Goal: Information Seeking & Learning: Find contact information

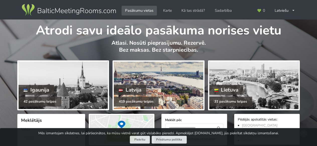
click at [168, 83] on div at bounding box center [158, 86] width 89 height 48
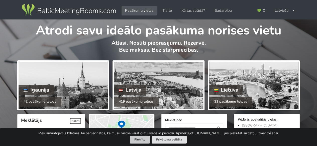
drag, startPoint x: 140, startPoint y: 141, endPoint x: 146, endPoint y: 130, distance: 12.6
click at [140, 141] on button "Piekrītu" at bounding box center [140, 140] width 20 height 8
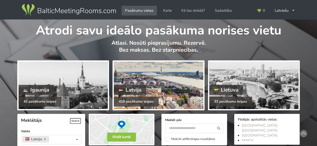
click at [158, 82] on div at bounding box center [158, 86] width 89 height 48
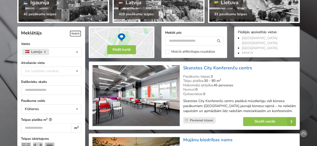
scroll to position [125, 0]
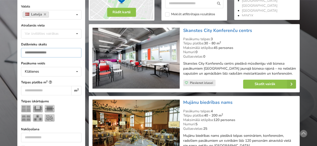
click at [64, 51] on input "number" at bounding box center [51, 53] width 60 height 10
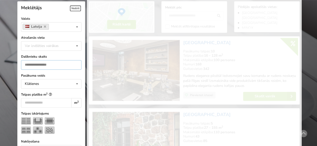
scroll to position [112, 0]
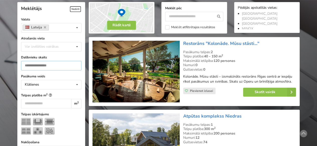
type input "***"
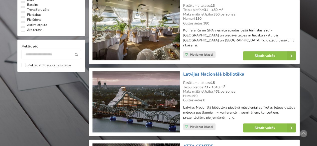
scroll to position [488, 0]
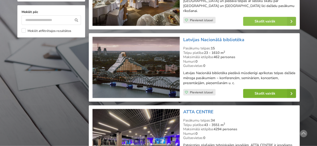
click at [289, 89] on icon at bounding box center [291, 93] width 9 height 9
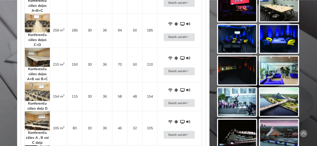
scroll to position [326, 0]
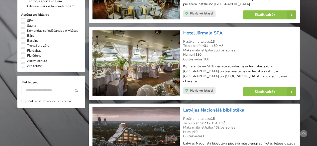
scroll to position [413, 0]
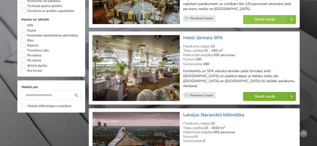
drag, startPoint x: 261, startPoint y: 88, endPoint x: 269, endPoint y: 46, distance: 43.4
click at [261, 92] on link "Skatīt vairāk" at bounding box center [269, 96] width 53 height 9
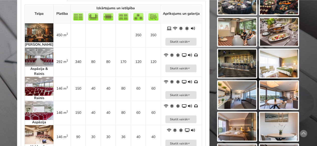
scroll to position [300, 0]
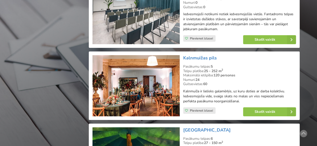
scroll to position [913, 0]
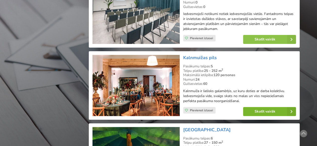
click at [277, 107] on link "Skatīt vairāk" at bounding box center [269, 111] width 53 height 9
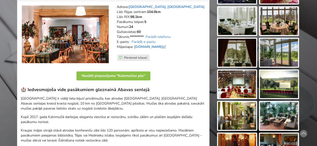
scroll to position [75, 0]
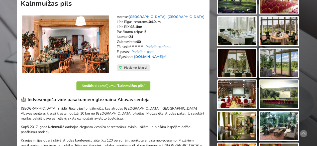
click at [167, 57] on link "www.kalnmuizaspils.lv" at bounding box center [150, 57] width 33 height 5
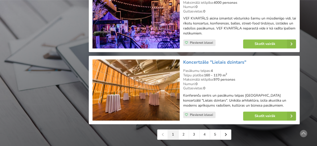
scroll to position [1139, 0]
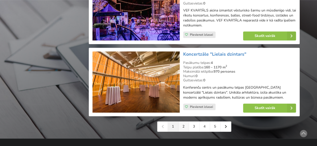
click at [182, 122] on link "2" at bounding box center [183, 127] width 11 height 10
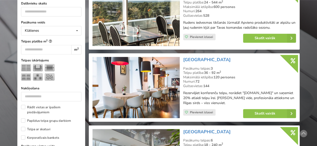
scroll to position [200, 0]
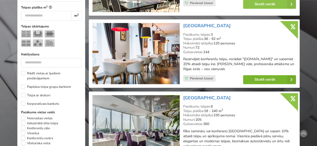
click at [267, 78] on link "Skatīt vairāk" at bounding box center [269, 79] width 53 height 9
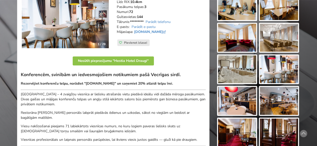
scroll to position [100, 0]
click at [244, 71] on img at bounding box center [237, 70] width 38 height 28
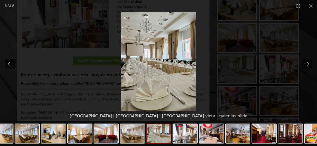
click at [209, 54] on picture at bounding box center [158, 62] width 317 height 100
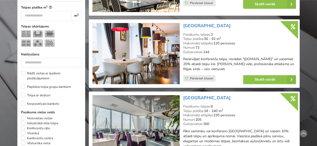
scroll to position [250, 0]
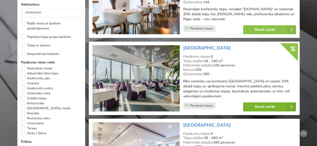
click at [275, 104] on link "Skatīt vairāk" at bounding box center [269, 107] width 53 height 9
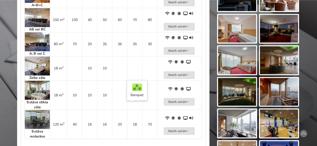
scroll to position [351, 0]
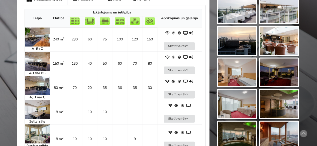
click at [39, 29] on img at bounding box center [37, 37] width 25 height 19
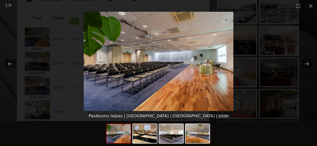
click at [51, 58] on picture at bounding box center [158, 62] width 317 height 100
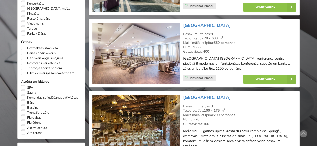
scroll to position [351, 0]
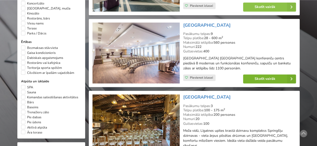
click at [260, 77] on link "Skatīt vairāk" at bounding box center [269, 79] width 53 height 9
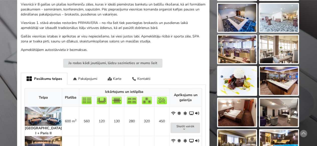
scroll to position [175, 0]
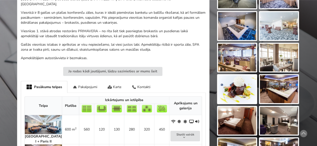
click at [36, 115] on img at bounding box center [43, 124] width 37 height 19
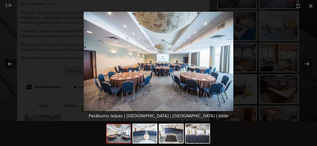
scroll to position [0, 0]
click at [17, 76] on picture at bounding box center [158, 62] width 317 height 100
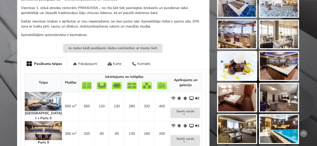
scroll to position [175, 0]
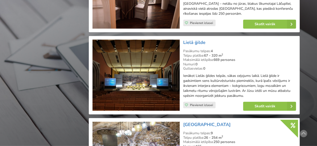
scroll to position [626, 0]
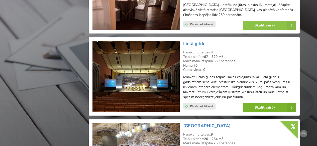
click at [263, 103] on link "Skatīt vairāk" at bounding box center [269, 107] width 53 height 9
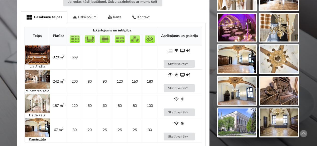
scroll to position [275, 0]
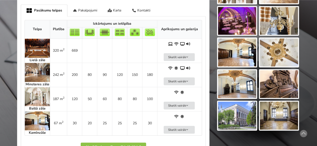
click at [43, 70] on img at bounding box center [37, 72] width 25 height 19
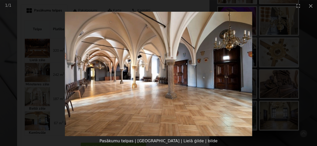
click at [24, 70] on picture at bounding box center [158, 74] width 317 height 125
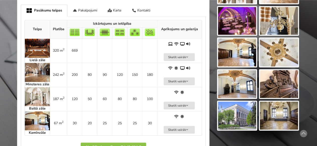
click at [39, 97] on img at bounding box center [37, 96] width 25 height 19
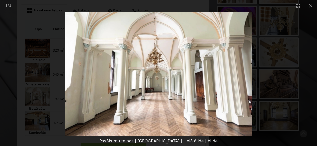
click at [13, 95] on picture at bounding box center [158, 74] width 317 height 125
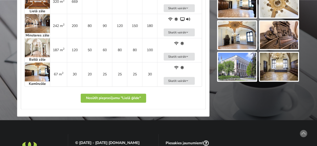
scroll to position [326, 0]
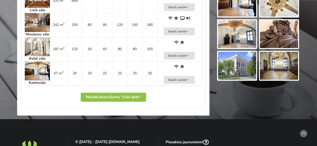
click at [38, 72] on img at bounding box center [37, 71] width 25 height 19
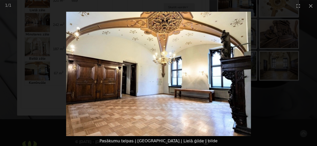
click at [25, 97] on picture at bounding box center [158, 74] width 317 height 125
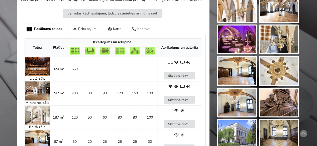
scroll to position [200, 0]
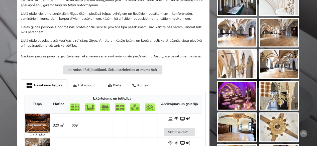
click at [90, 85] on div "Pakalpojumi" at bounding box center [84, 86] width 35 height 12
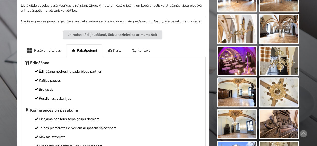
scroll to position [175, 0]
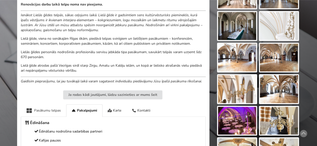
click at [48, 108] on div "Pasākumu telpas" at bounding box center [43, 111] width 45 height 12
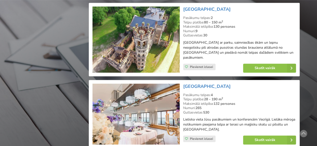
scroll to position [1127, 0]
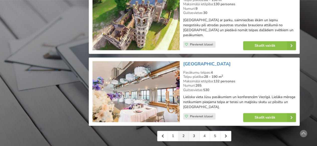
click at [197, 131] on link "3" at bounding box center [194, 136] width 11 height 10
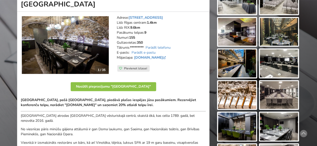
scroll to position [75, 0]
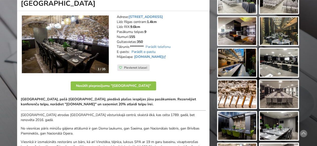
click at [150, 51] on link "Parādīt e-pastu" at bounding box center [143, 52] width 24 height 5
click at [146, 52] on link "Parādīt e-pastu" at bounding box center [143, 52] width 24 height 5
click at [148, 52] on link "Parādīt e-pastu" at bounding box center [143, 52] width 24 height 5
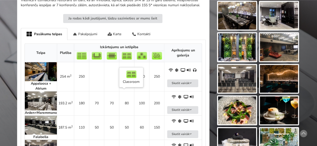
scroll to position [225, 0]
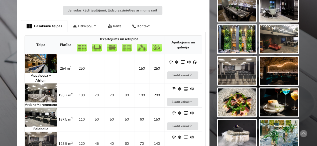
click at [47, 66] on img at bounding box center [41, 63] width 32 height 19
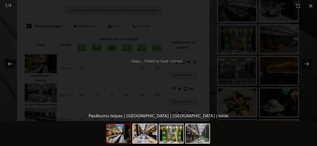
click at [133, 91] on div "Oops... Failed to load content..." at bounding box center [158, 62] width 317 height 100
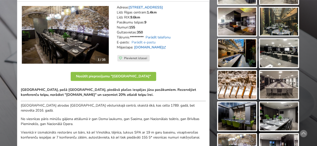
scroll to position [75, 0]
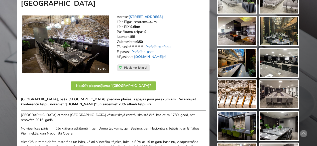
click at [152, 52] on link "Parādīt e-pastu" at bounding box center [143, 52] width 24 height 5
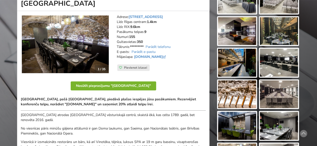
click at [125, 85] on button "Nosūtīt pieprasījumu "Pullman Riga Old Town Hotel"" at bounding box center [113, 86] width 85 height 9
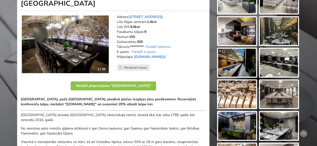
click at [148, 53] on link "Parādīt e-pastu" at bounding box center [143, 52] width 24 height 5
drag, startPoint x: 165, startPoint y: 52, endPoint x: 131, endPoint y: 52, distance: 34.6
click at [131, 52] on address "Adrese: Jēkaba iela 24, Rīga Līdz Rīgas centram: 1.4km Līdz RIX: 9.6km Pasākumu…" at bounding box center [161, 40] width 89 height 50
copy address "h9619@accor.com"
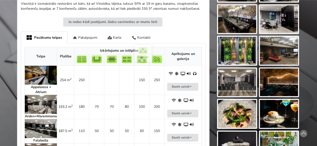
scroll to position [225, 0]
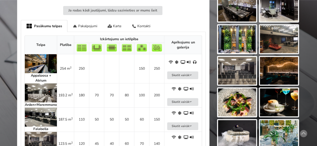
click at [45, 64] on img at bounding box center [41, 63] width 32 height 19
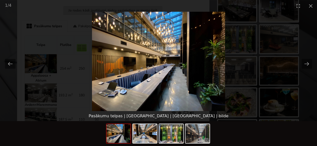
click at [233, 3] on div "1 / 4" at bounding box center [158, 6] width 317 height 12
click at [314, 6] on button "Close gallery" at bounding box center [310, 6] width 13 height 12
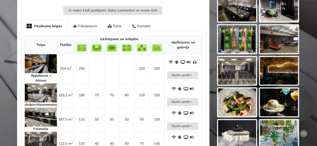
click at [55, 68] on img at bounding box center [41, 63] width 32 height 19
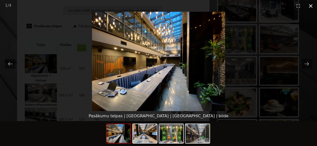
click at [310, 7] on button "Close gallery" at bounding box center [310, 6] width 13 height 12
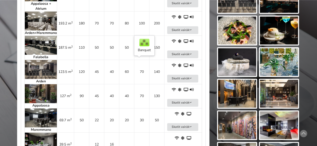
scroll to position [326, 0]
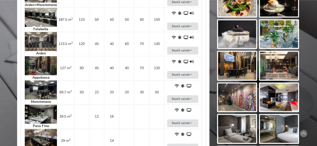
click at [41, 63] on img at bounding box center [41, 65] width 32 height 19
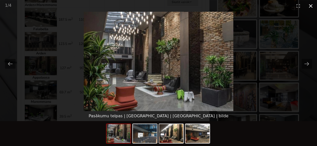
click at [312, 8] on button "Close gallery" at bounding box center [310, 6] width 13 height 12
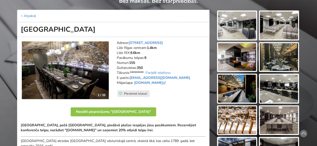
scroll to position [0, 0]
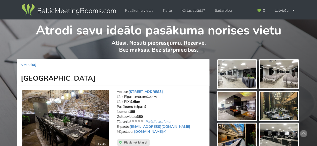
click at [82, 12] on img at bounding box center [69, 10] width 96 height 14
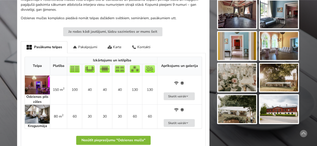
scroll to position [250, 0]
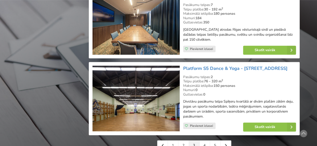
scroll to position [1152, 0]
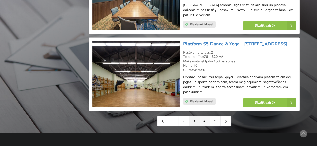
click at [203, 118] on link "4" at bounding box center [204, 121] width 11 height 10
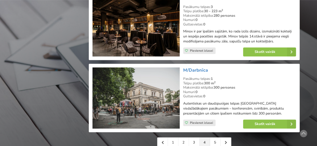
scroll to position [1127, 0]
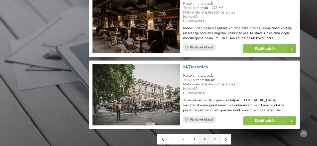
click at [215, 135] on link "5" at bounding box center [215, 140] width 11 height 10
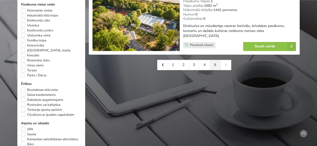
scroll to position [326, 0]
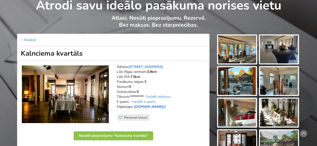
scroll to position [50, 0]
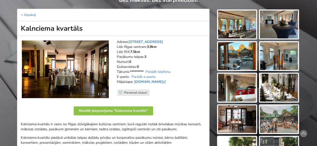
click at [287, 87] on img at bounding box center [279, 88] width 38 height 28
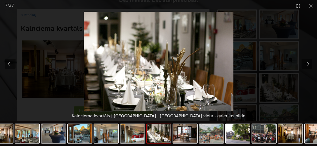
click at [292, 32] on picture at bounding box center [158, 62] width 317 height 100
click at [311, 6] on button "Close gallery" at bounding box center [310, 6] width 13 height 12
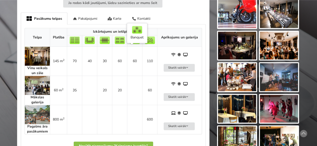
scroll to position [250, 0]
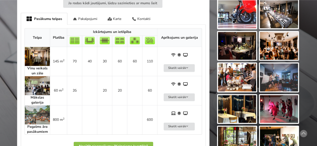
click at [35, 51] on img at bounding box center [37, 56] width 25 height 19
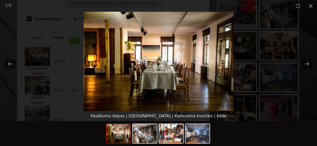
click at [11, 28] on picture at bounding box center [158, 62] width 317 height 100
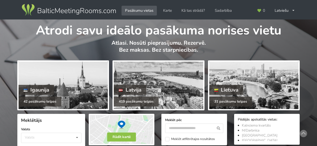
scroll to position [75, 0]
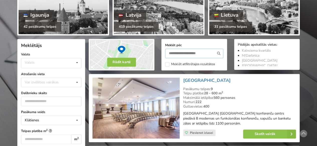
click at [190, 54] on input "text" at bounding box center [194, 54] width 58 height 10
type input "**********"
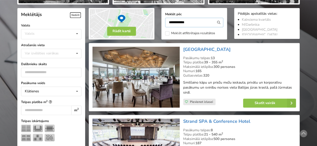
scroll to position [112, 0]
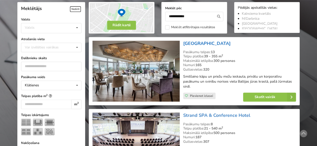
click at [229, 44] on link "[GEOGRAPHIC_DATA]" at bounding box center [206, 44] width 47 height 6
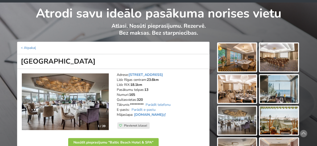
scroll to position [25, 0]
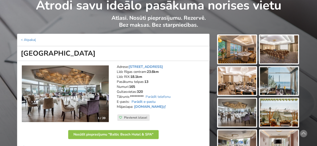
click at [151, 101] on link "Parādīt e-pastu" at bounding box center [143, 102] width 24 height 5
drag, startPoint x: 165, startPoint y: 102, endPoint x: 131, endPoint y: 102, distance: 34.3
click at [131, 102] on address "Adrese: [STREET_ADDRESS], Jūrmala Līdz Rīgas centram: 23.6km Līdz RIX: 18.1km […" at bounding box center [161, 90] width 89 height 50
copy address "[EMAIL_ADDRESS][DOMAIN_NAME]"
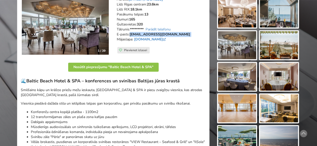
scroll to position [100, 0]
